Goal: Go to known website: Access a specific website the user already knows

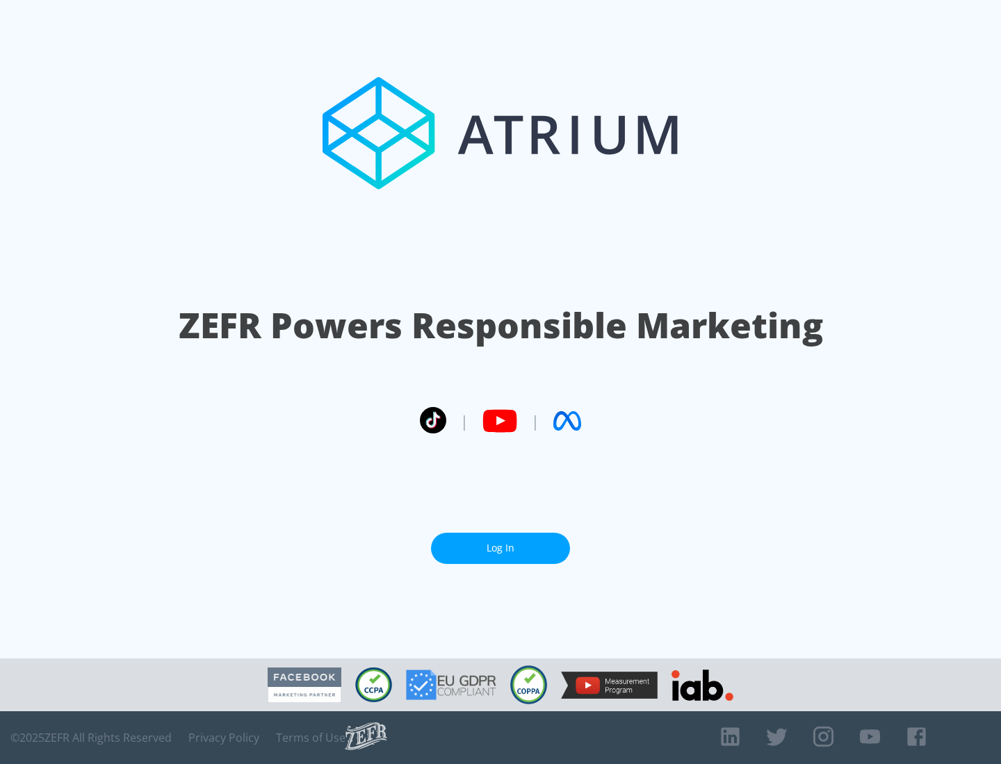
click at [500, 548] on link "Log In" at bounding box center [500, 548] width 139 height 31
